Goal: Information Seeking & Learning: Learn about a topic

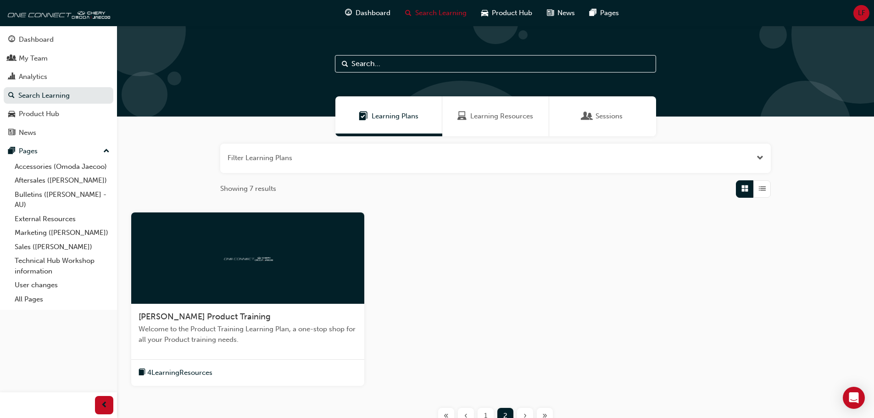
scroll to position [80, 0]
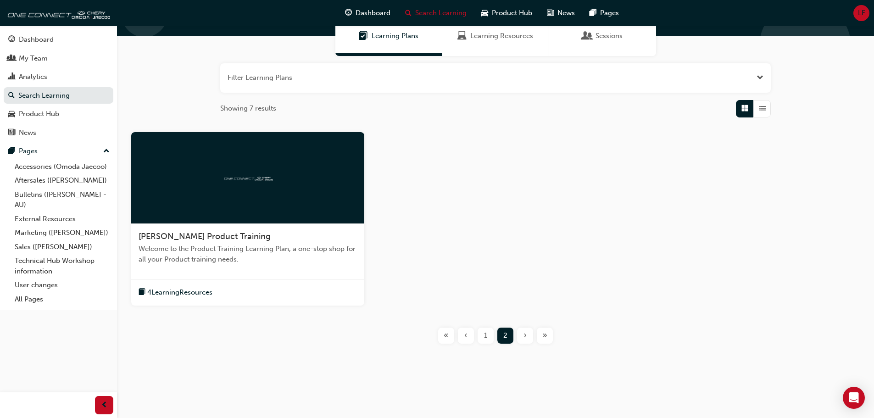
click at [491, 338] on div "1" at bounding box center [486, 336] width 16 height 16
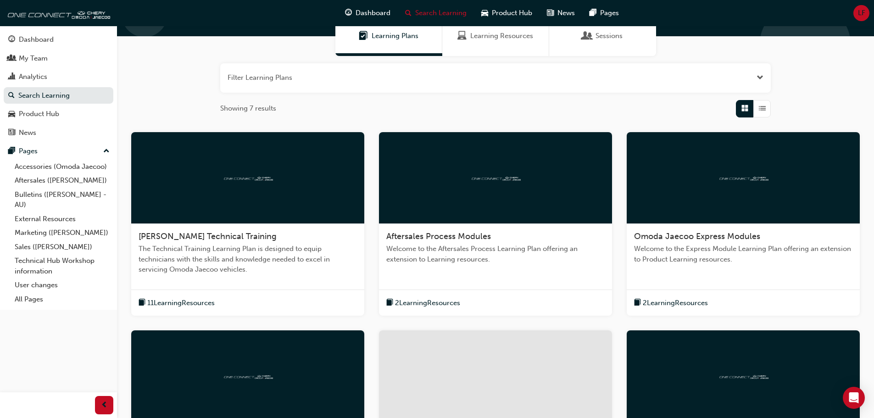
click at [288, 231] on div "[PERSON_NAME] Technical Training" at bounding box center [248, 236] width 218 height 11
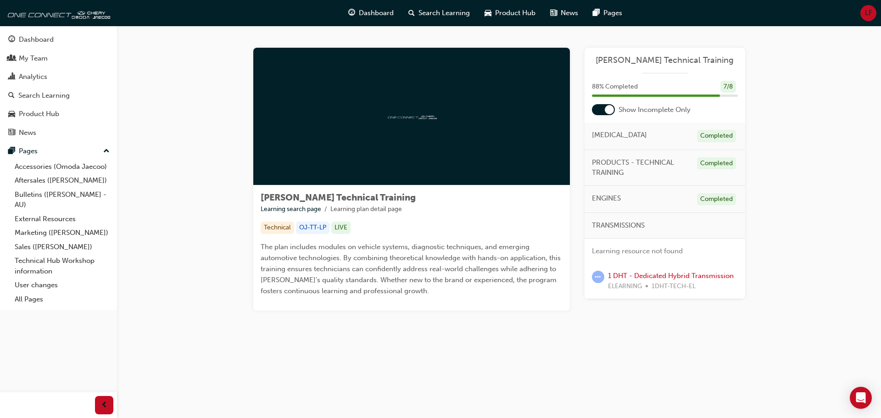
click at [611, 228] on span "TRANSMISSIONS" at bounding box center [618, 225] width 53 height 11
click at [672, 274] on link "1 DHT - Dedicated Hybrid Transmission" at bounding box center [671, 276] width 126 height 8
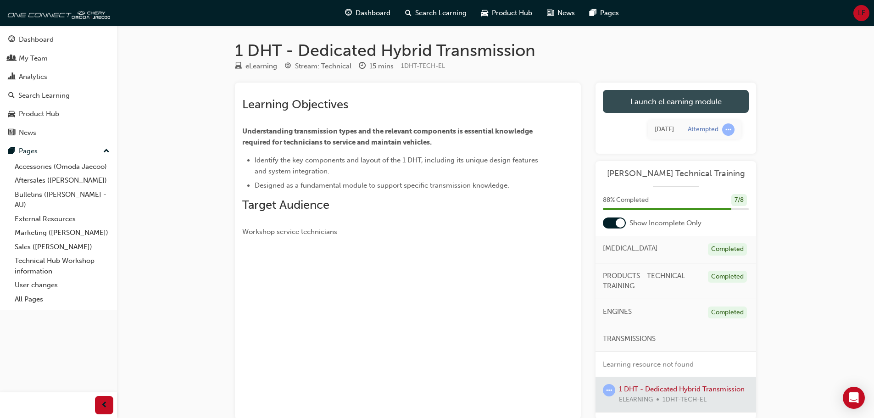
click at [637, 97] on link "Launch eLearning module" at bounding box center [676, 101] width 146 height 23
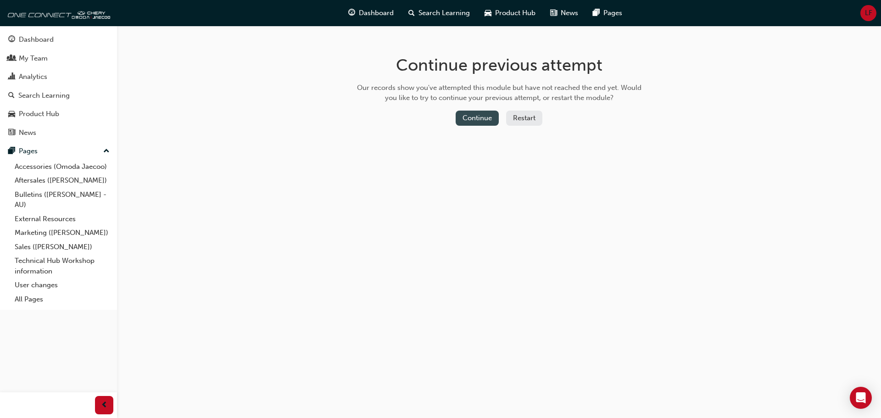
click at [479, 119] on button "Continue" at bounding box center [477, 118] width 43 height 15
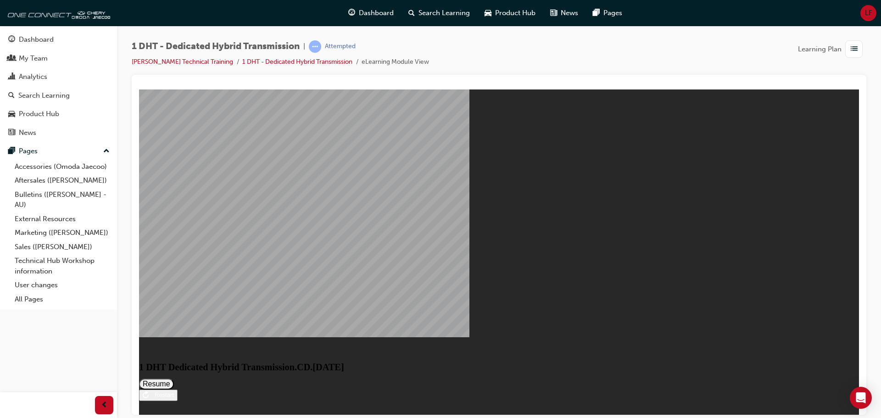
click at [174, 378] on button "Resume" at bounding box center [156, 383] width 35 height 11
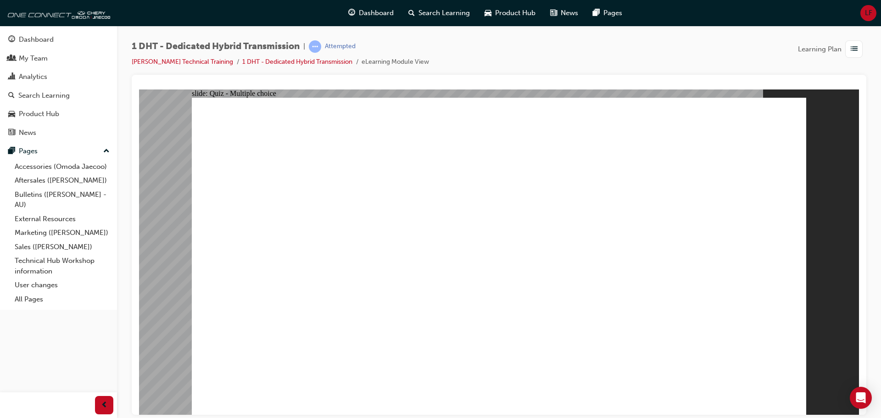
radio input "true"
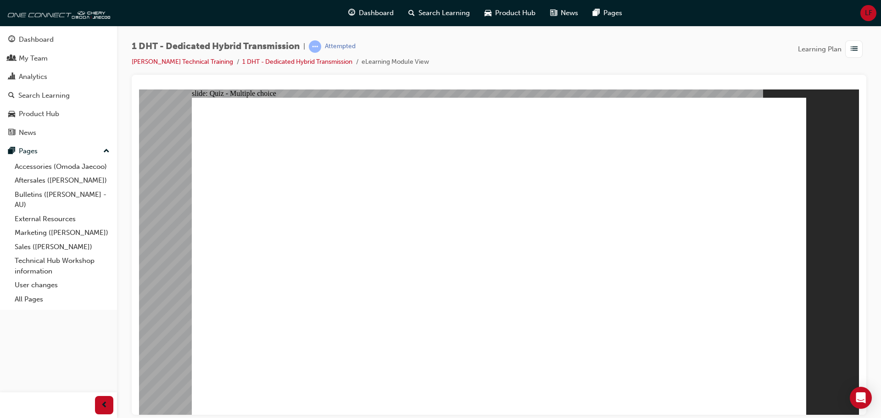
checkbox input "true"
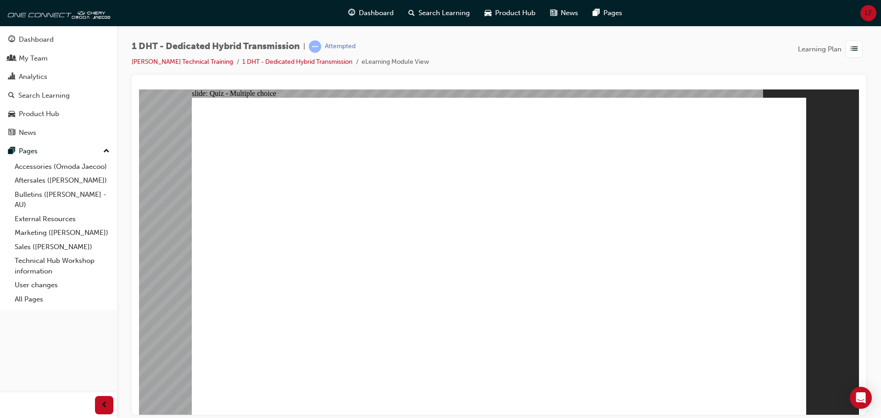
radio input "true"
drag, startPoint x: 499, startPoint y: 336, endPoint x: 522, endPoint y: 184, distance: 153.7
drag, startPoint x: 611, startPoint y: 344, endPoint x: 560, endPoint y: 140, distance: 209.7
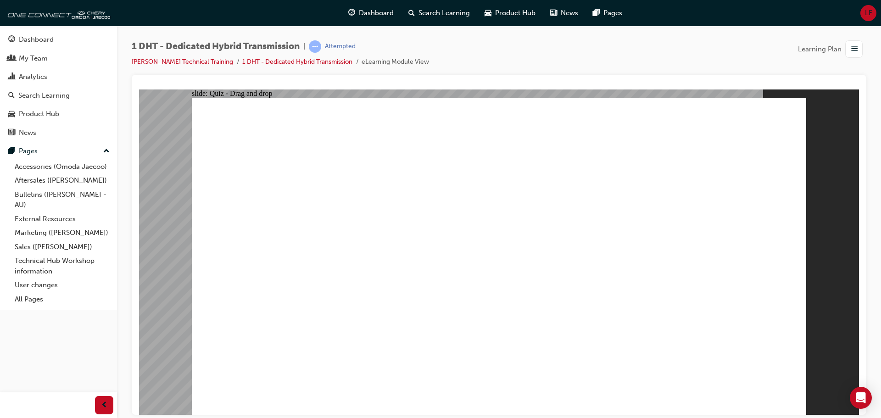
drag, startPoint x: 556, startPoint y: 253, endPoint x: 728, endPoint y: 191, distance: 183.2
drag, startPoint x: 452, startPoint y: 341, endPoint x: 519, endPoint y: 190, distance: 165.2
drag, startPoint x: 321, startPoint y: 336, endPoint x: 563, endPoint y: 143, distance: 309.0
drag, startPoint x: 542, startPoint y: 328, endPoint x: 537, endPoint y: 177, distance: 151.6
drag, startPoint x: 648, startPoint y: 329, endPoint x: 557, endPoint y: 168, distance: 184.8
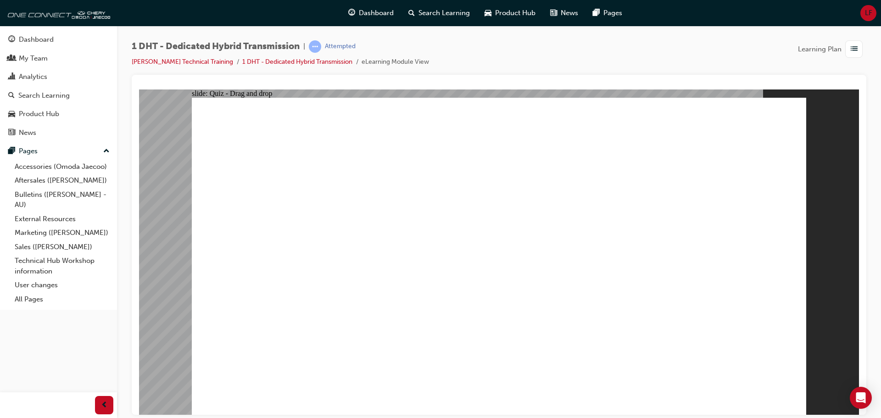
radio input "true"
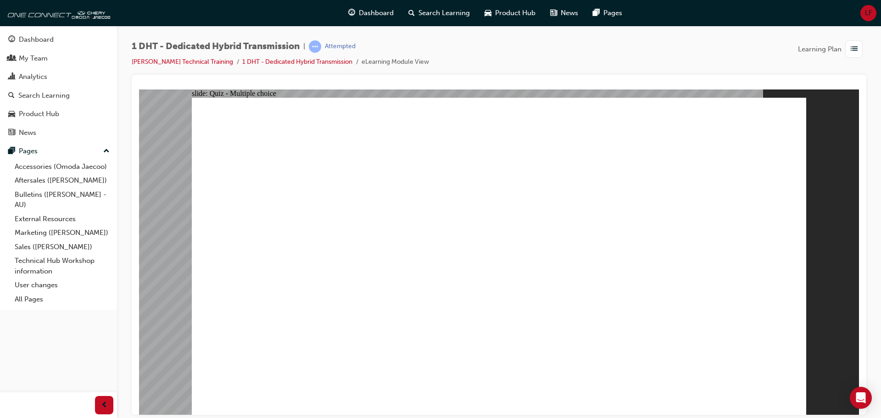
radio input "true"
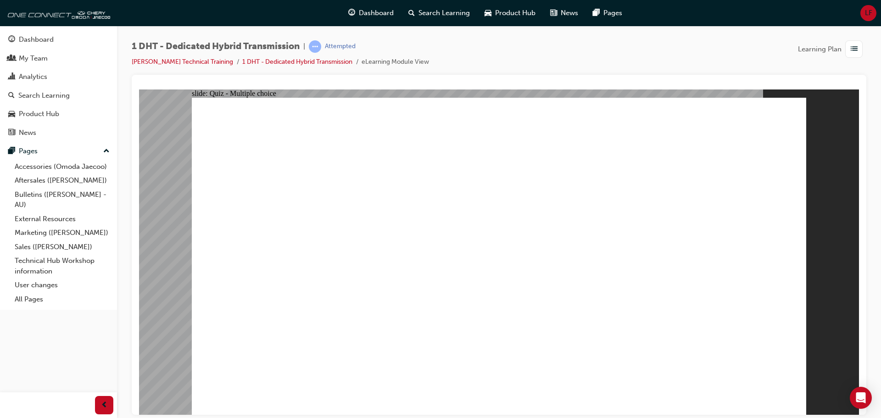
checkbox input "true"
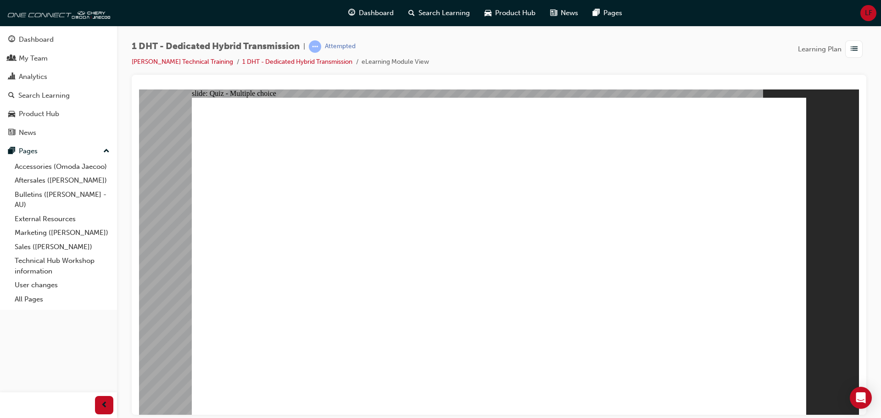
radio input "true"
drag, startPoint x: 382, startPoint y: 344, endPoint x: 653, endPoint y: 226, distance: 295.2
drag, startPoint x: 513, startPoint y: 289, endPoint x: 735, endPoint y: 163, distance: 254.9
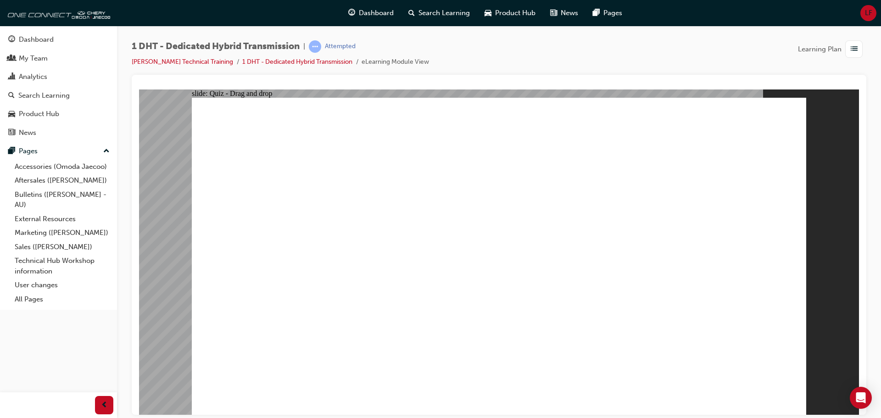
drag, startPoint x: 664, startPoint y: 337, endPoint x: 561, endPoint y: 162, distance: 202.5
drag, startPoint x: 598, startPoint y: 341, endPoint x: 708, endPoint y: 194, distance: 184.3
drag, startPoint x: 535, startPoint y: 301, endPoint x: 517, endPoint y: 171, distance: 130.7
drag, startPoint x: 509, startPoint y: 331, endPoint x: 530, endPoint y: 164, distance: 168.4
drag, startPoint x: 319, startPoint y: 336, endPoint x: 542, endPoint y: 160, distance: 284.3
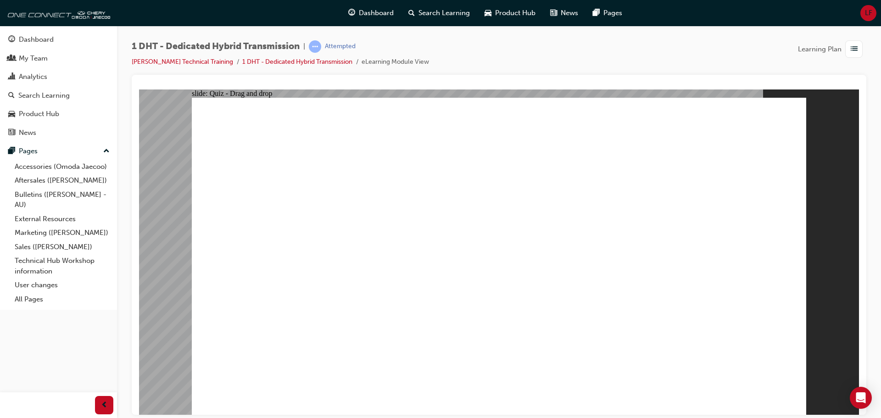
radio input "true"
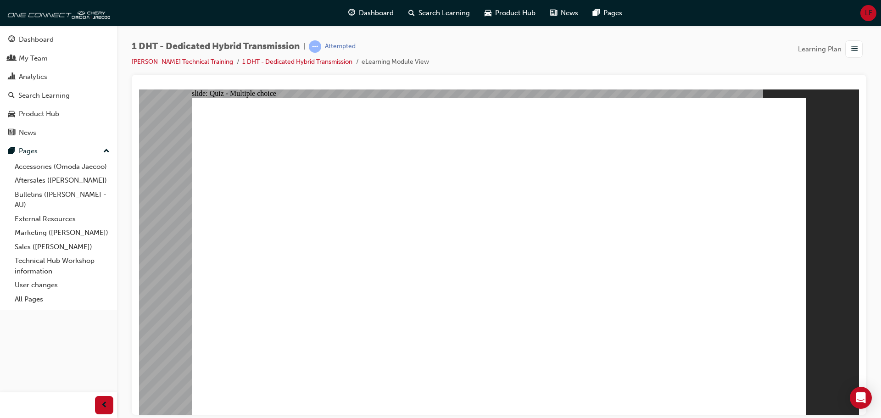
radio input "true"
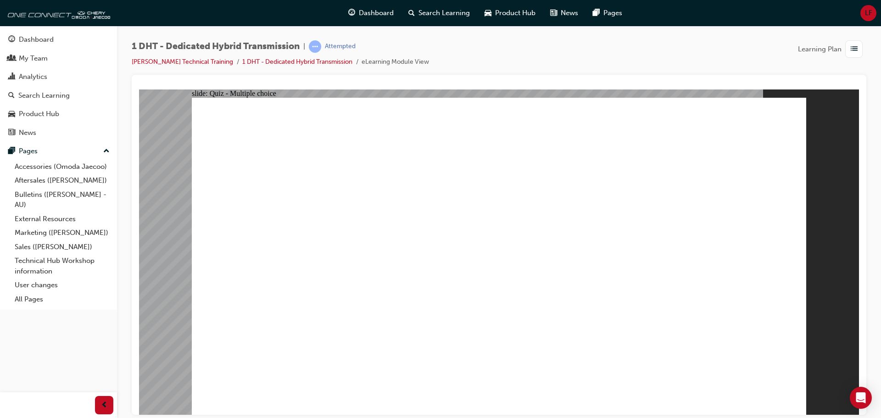
checkbox input "true"
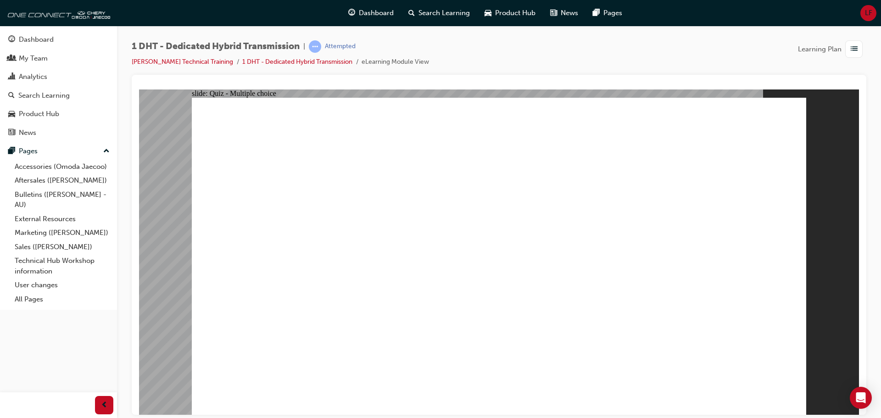
radio input "true"
drag, startPoint x: 489, startPoint y: 339, endPoint x: 506, endPoint y: 166, distance: 173.4
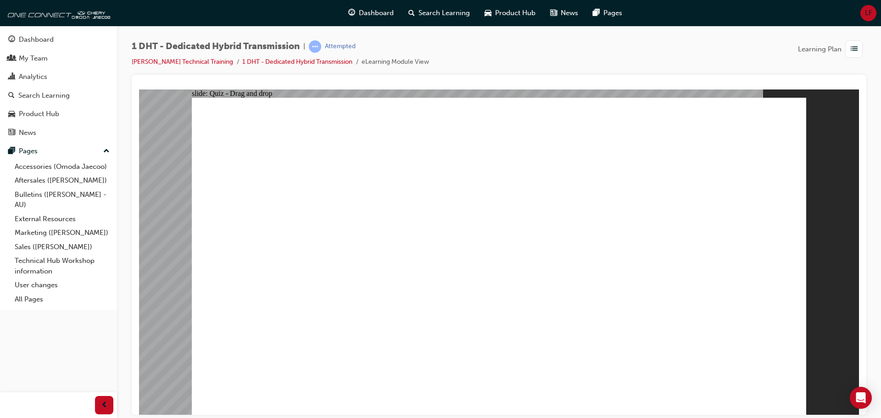
drag, startPoint x: 565, startPoint y: 174, endPoint x: 570, endPoint y: 168, distance: 8.1
drag, startPoint x: 408, startPoint y: 323, endPoint x: 760, endPoint y: 178, distance: 380.4
drag, startPoint x: 520, startPoint y: 291, endPoint x: 735, endPoint y: 204, distance: 231.9
drag, startPoint x: 614, startPoint y: 325, endPoint x: 735, endPoint y: 180, distance: 188.7
drag, startPoint x: 659, startPoint y: 237, endPoint x: 652, endPoint y: 295, distance: 58.2
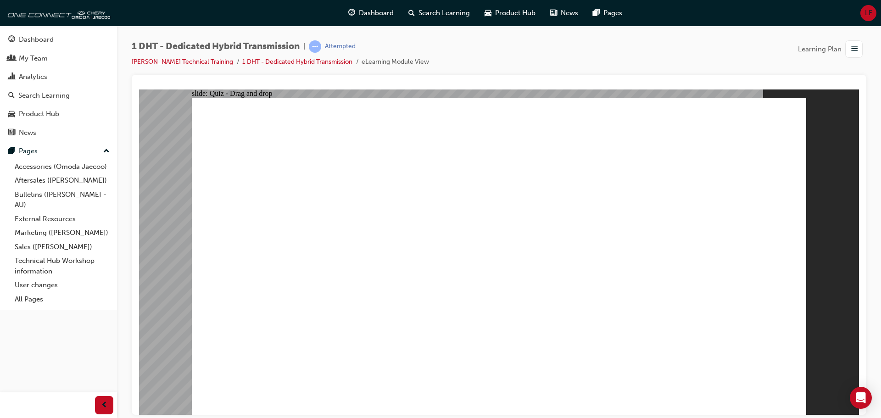
drag, startPoint x: 652, startPoint y: 339, endPoint x: 592, endPoint y: 174, distance: 175.7
click at [304, 65] on link "1 DHT - Dedicated Hybrid Transmission" at bounding box center [297, 62] width 110 height 8
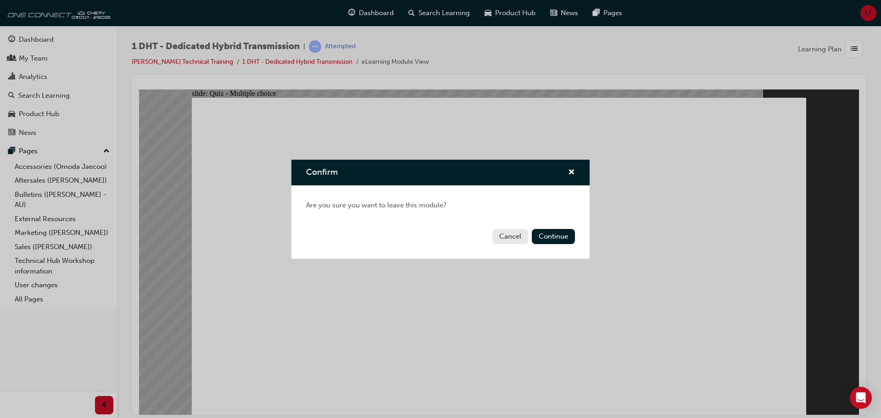
click at [550, 247] on div "Cancel Continue" at bounding box center [440, 242] width 298 height 34
click at [551, 240] on button "Continue" at bounding box center [553, 236] width 43 height 15
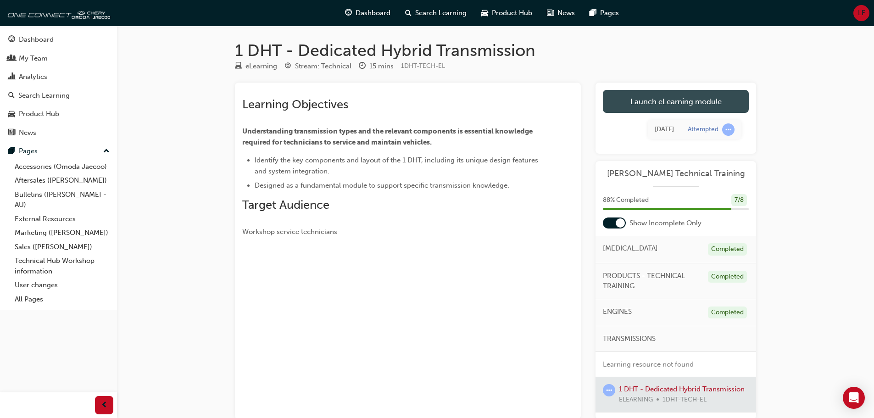
click at [663, 102] on link "Launch eLearning module" at bounding box center [676, 101] width 146 height 23
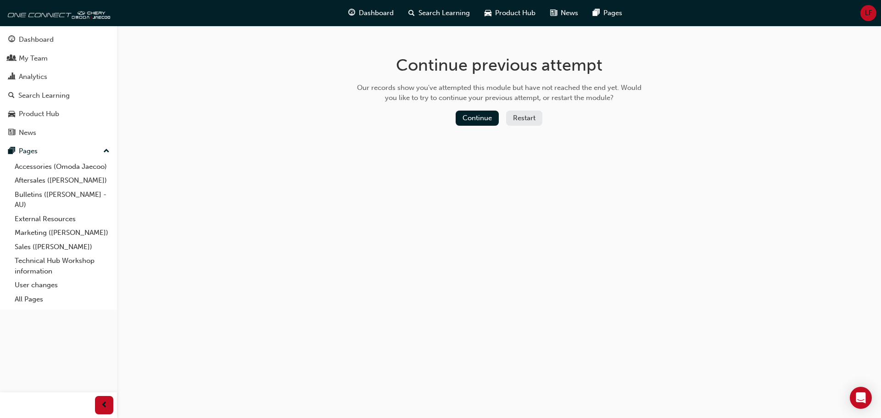
click at [521, 114] on button "Restart" at bounding box center [524, 118] width 36 height 15
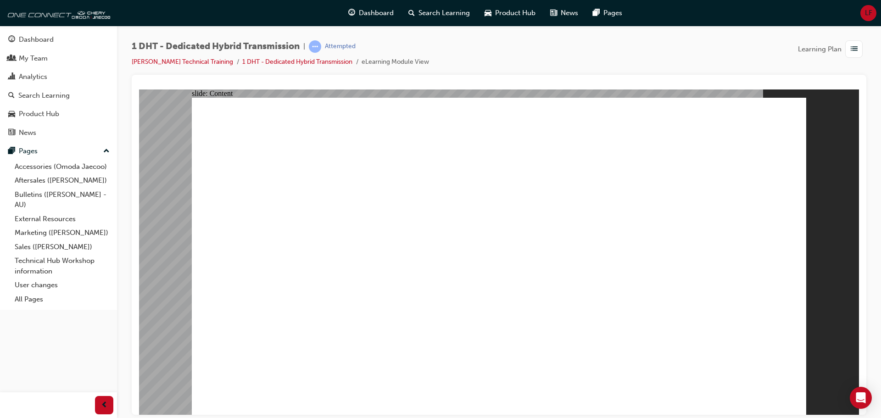
drag, startPoint x: 706, startPoint y: 344, endPoint x: 616, endPoint y: 347, distance: 89.6
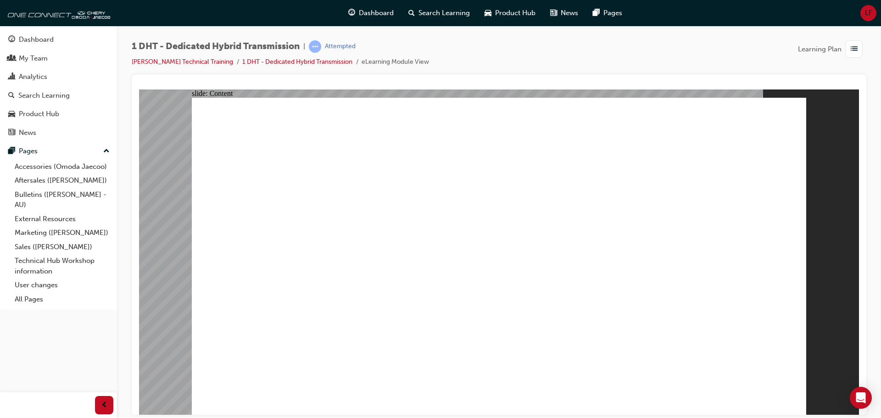
click at [745, 67] on div "1 DHT - Dedicated Hybrid Transmission | Attempted Omoda Jaecoo Technical Traini…" at bounding box center [499, 57] width 735 height 34
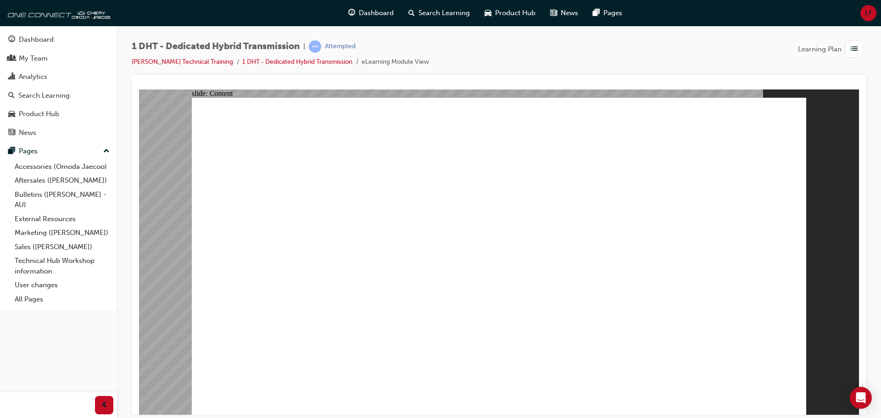
drag, startPoint x: 255, startPoint y: 152, endPoint x: 257, endPoint y: 158, distance: 6.7
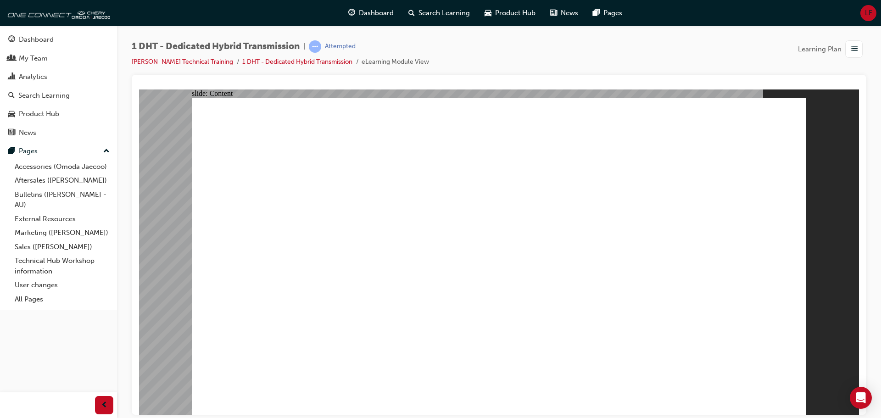
drag, startPoint x: 249, startPoint y: 274, endPoint x: 245, endPoint y: 308, distance: 34.6
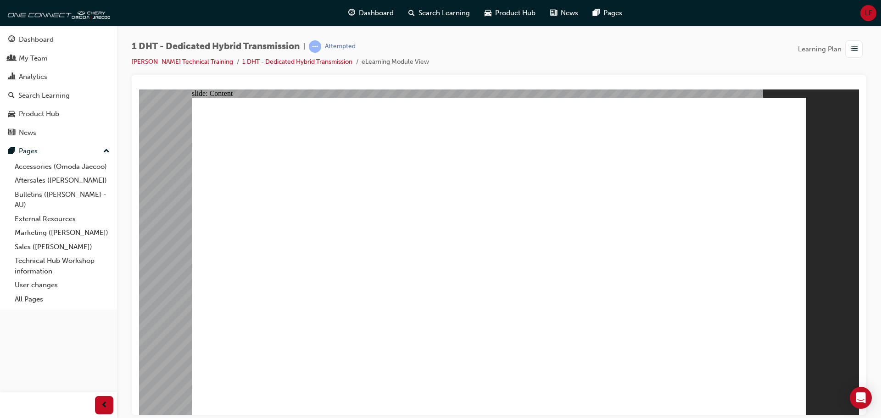
drag, startPoint x: 585, startPoint y: 209, endPoint x: 608, endPoint y: 250, distance: 47.3
type input "10"
drag, startPoint x: 692, startPoint y: 364, endPoint x: 723, endPoint y: 365, distance: 30.8
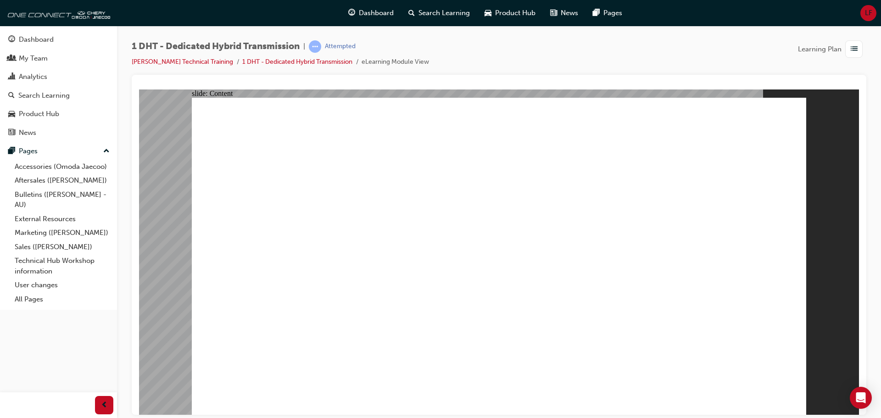
drag, startPoint x: 300, startPoint y: 157, endPoint x: 354, endPoint y: 160, distance: 54.7
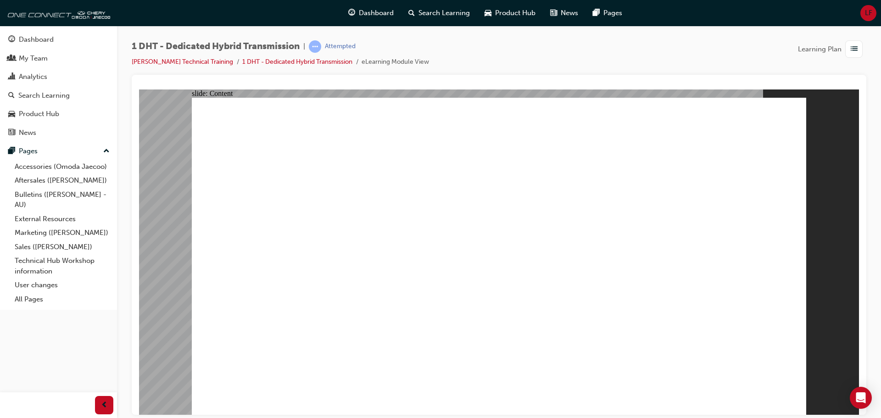
drag, startPoint x: 608, startPoint y: 156, endPoint x: 622, endPoint y: 157, distance: 13.8
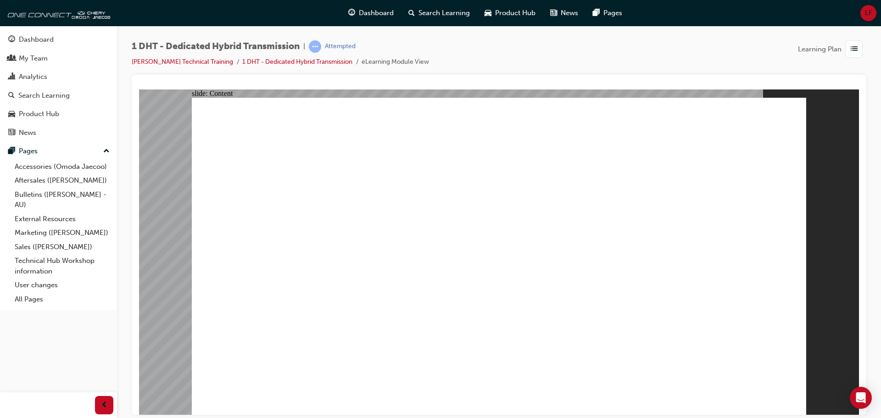
radio input "true"
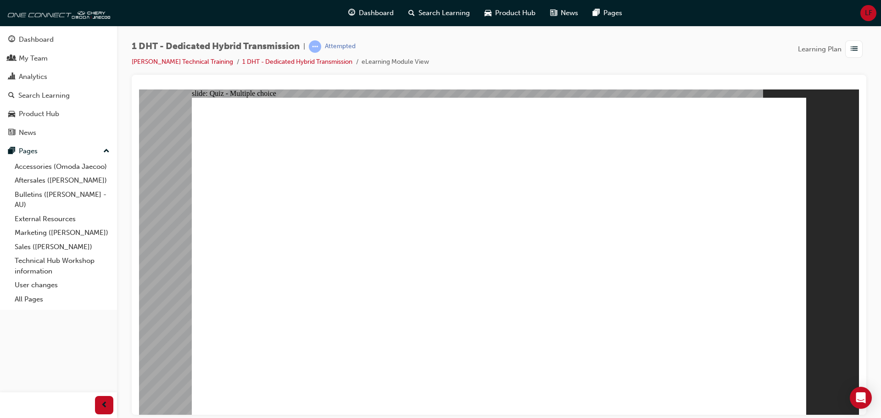
drag, startPoint x: 492, startPoint y: 340, endPoint x: 476, endPoint y: 161, distance: 179.3
drag, startPoint x: 612, startPoint y: 343, endPoint x: 512, endPoint y: 141, distance: 225.0
drag, startPoint x: 345, startPoint y: 313, endPoint x: 517, endPoint y: 190, distance: 211.6
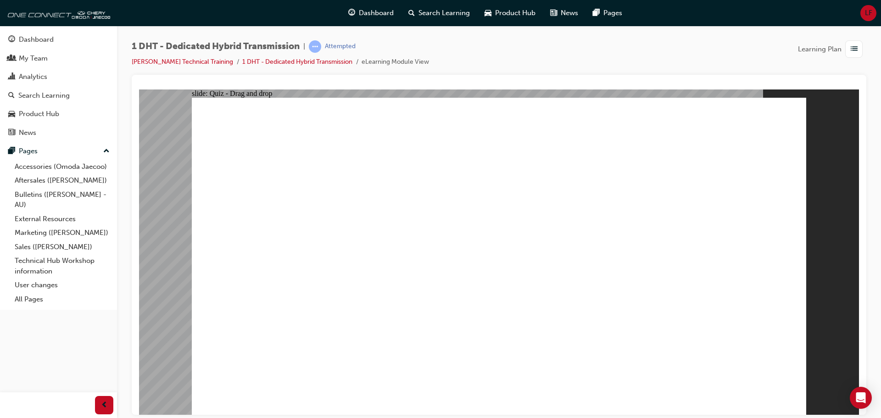
drag, startPoint x: 441, startPoint y: 353, endPoint x: 499, endPoint y: 235, distance: 132.2
drag, startPoint x: 392, startPoint y: 327, endPoint x: 554, endPoint y: 301, distance: 164.6
drag, startPoint x: 543, startPoint y: 329, endPoint x: 706, endPoint y: 135, distance: 253.4
drag, startPoint x: 652, startPoint y: 326, endPoint x: 708, endPoint y: 174, distance: 162.8
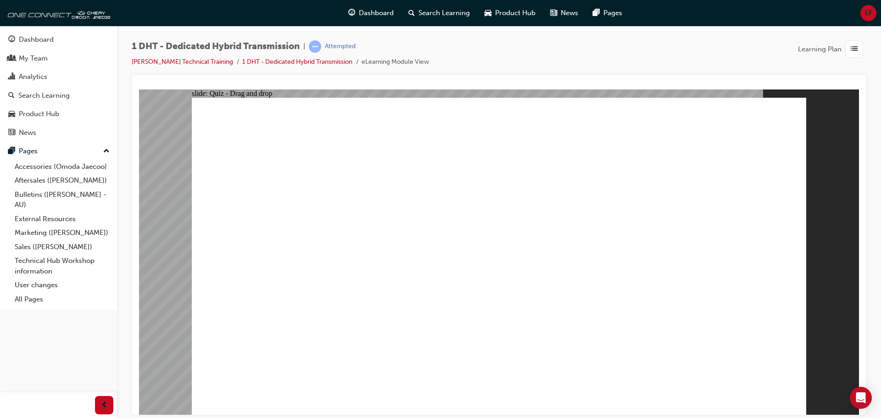
radio input "true"
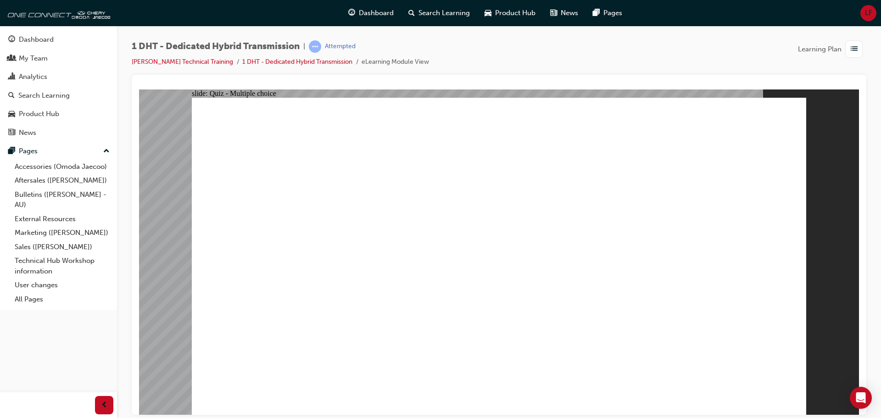
radio input "true"
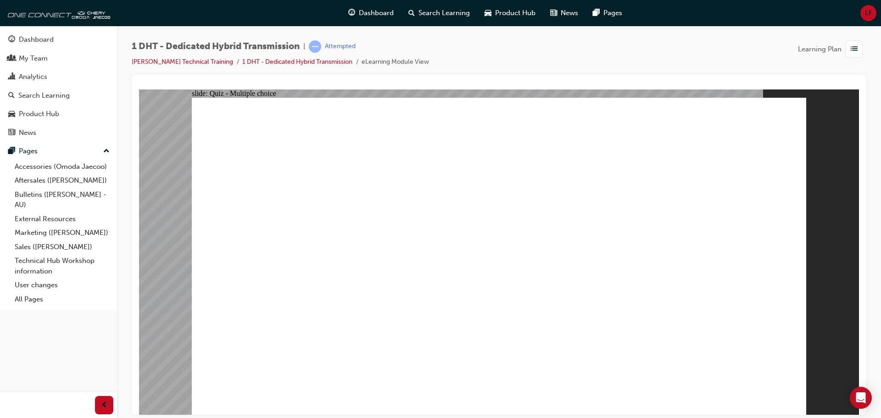
checkbox input "true"
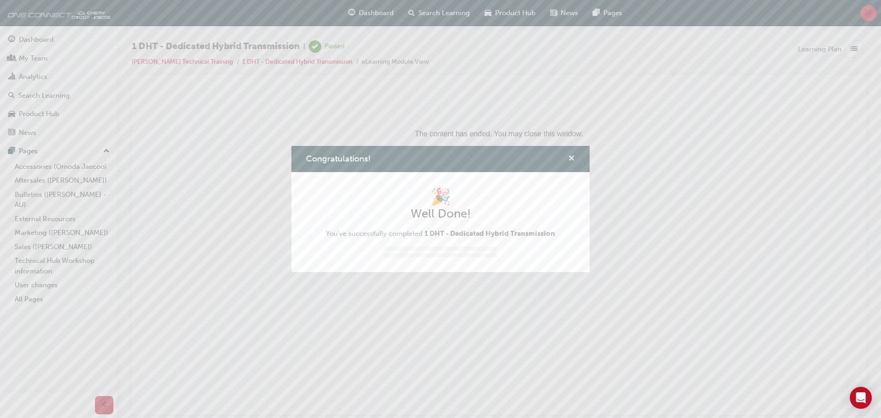
click at [571, 158] on span "cross-icon" at bounding box center [571, 159] width 7 height 8
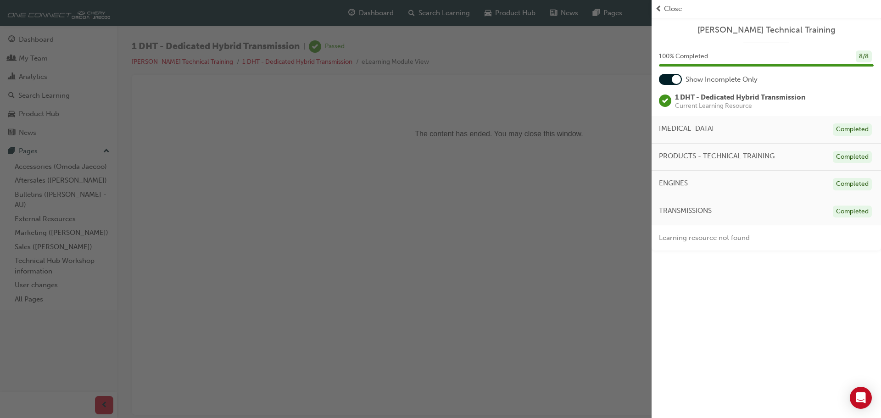
click at [530, 268] on div "button" at bounding box center [326, 209] width 652 height 418
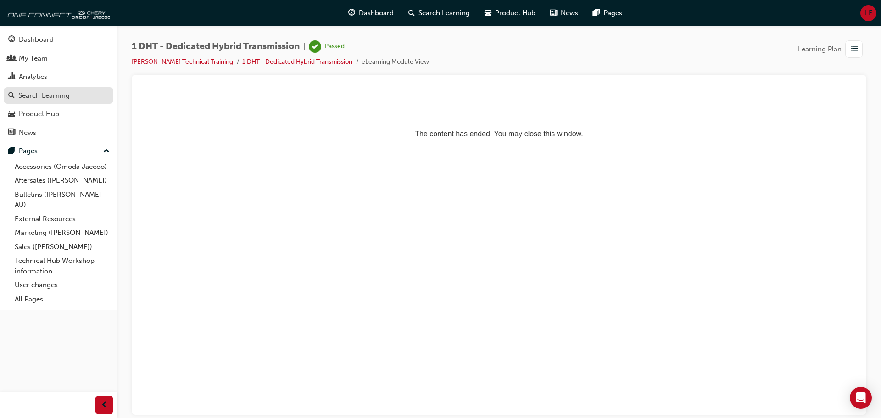
click at [50, 97] on div "Search Learning" at bounding box center [43, 95] width 51 height 11
